Goal: Obtain resource: Obtain resource

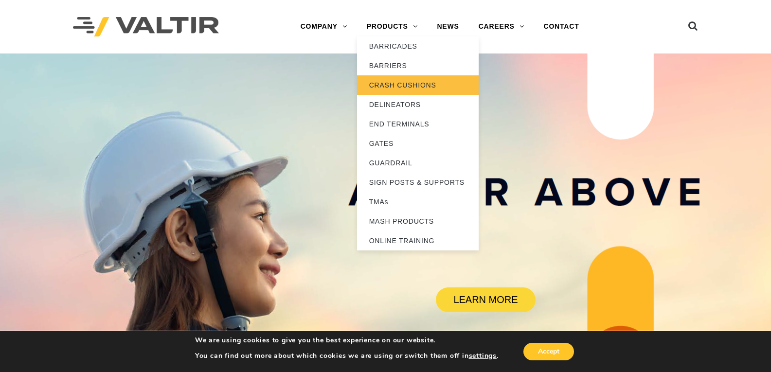
click at [391, 84] on link "CRASH CUSHIONS" at bounding box center [418, 84] width 122 height 19
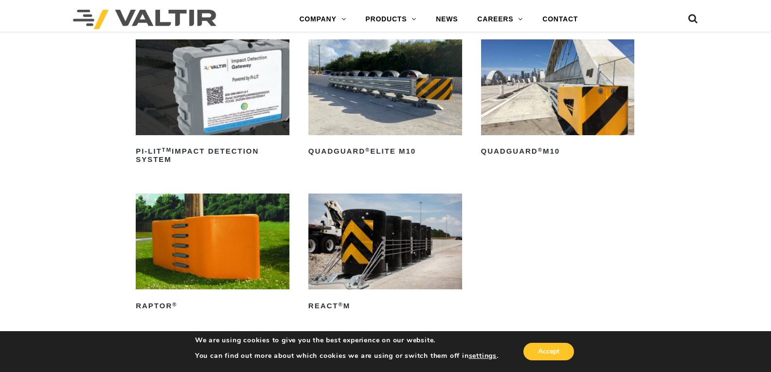
scroll to position [340, 0]
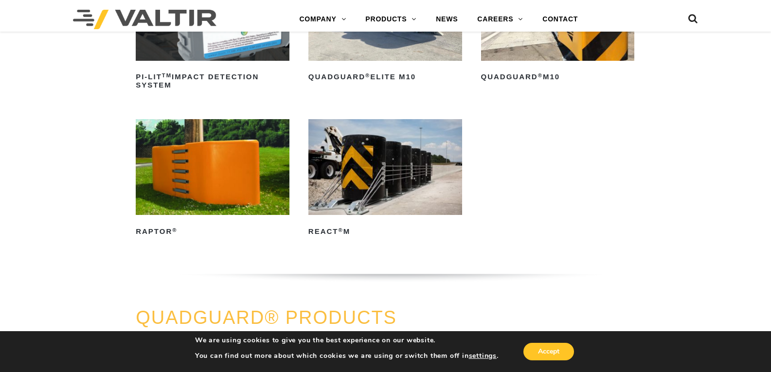
click at [357, 157] on img at bounding box center [385, 167] width 154 height 96
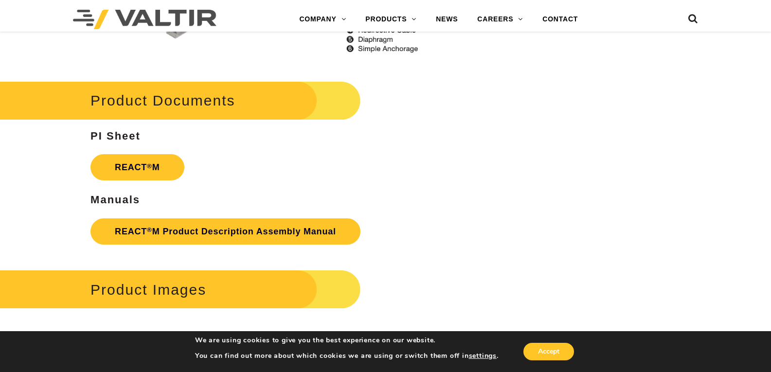
scroll to position [1263, 0]
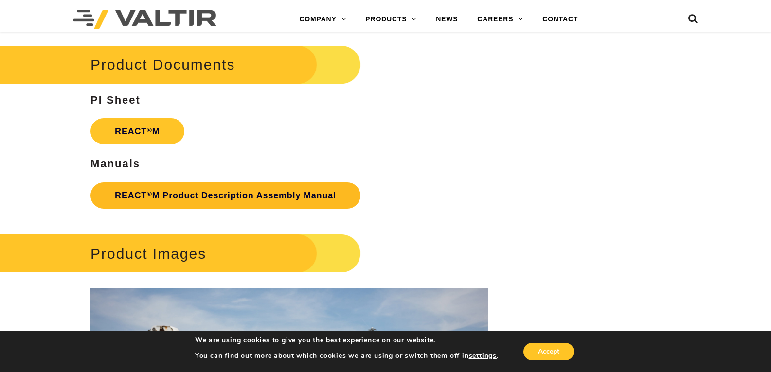
click at [262, 199] on link "REACT ® M Product Description Assembly Manual" at bounding box center [225, 195] width 270 height 26
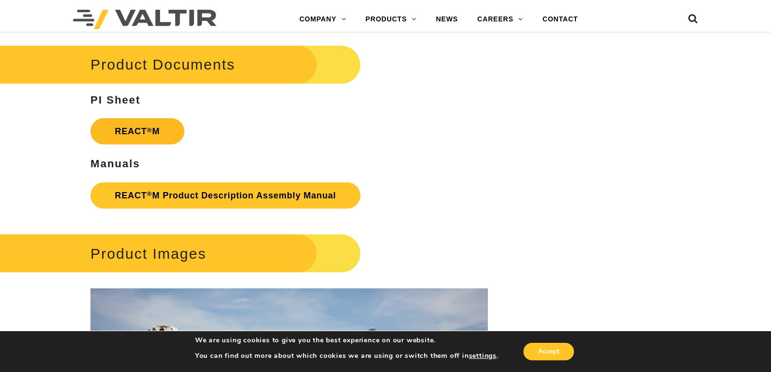
click at [150, 139] on link "REACT ® M" at bounding box center [137, 131] width 94 height 26
